Goal: Task Accomplishment & Management: Manage account settings

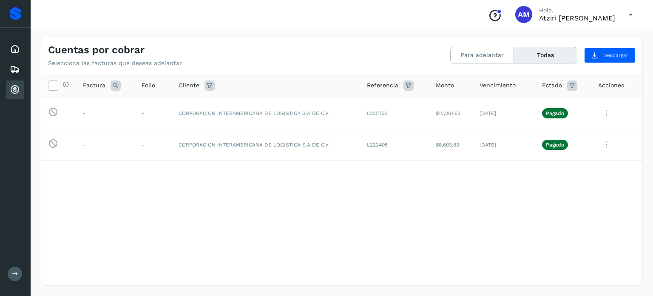
click at [17, 88] on icon at bounding box center [15, 90] width 10 height 10
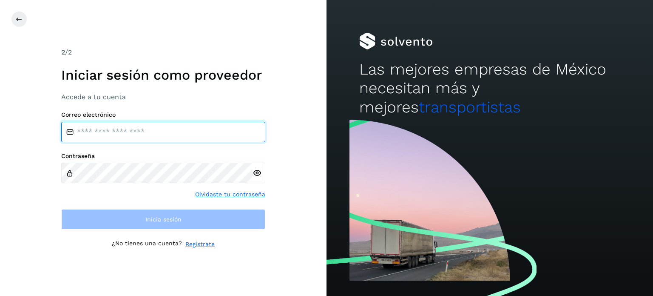
type input "**********"
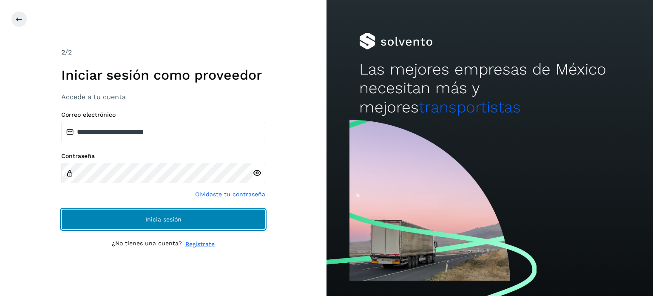
click at [106, 209] on button "Inicia sesión" at bounding box center [163, 219] width 204 height 20
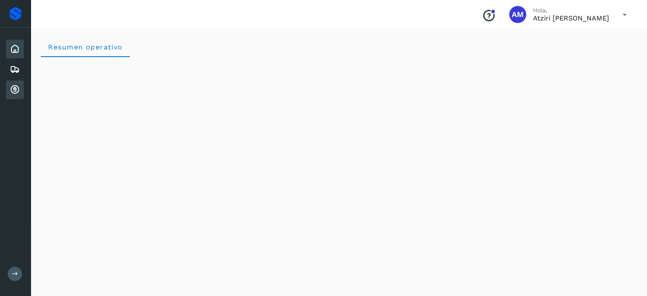
click at [21, 97] on div "Cuentas por cobrar" at bounding box center [15, 89] width 18 height 19
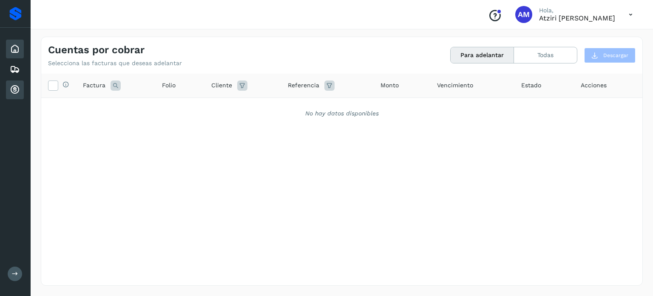
click at [23, 50] on div "Inicio" at bounding box center [15, 49] width 18 height 19
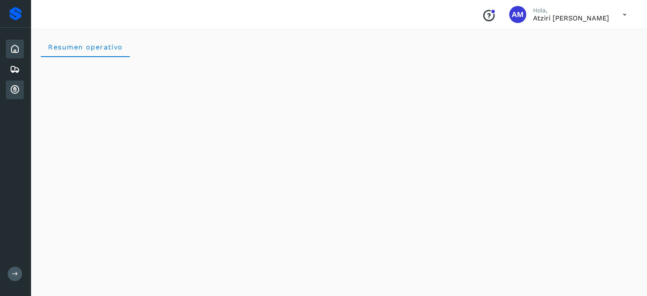
click at [13, 89] on icon at bounding box center [15, 90] width 10 height 10
